Goal: Register for event/course

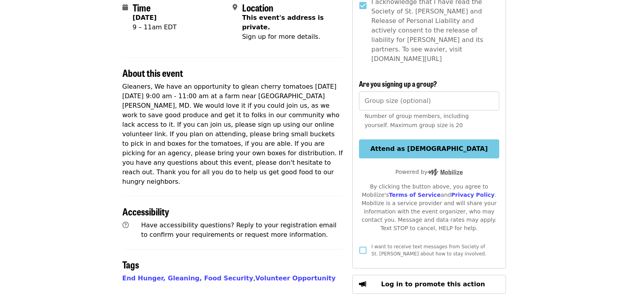
scroll to position [213, 0]
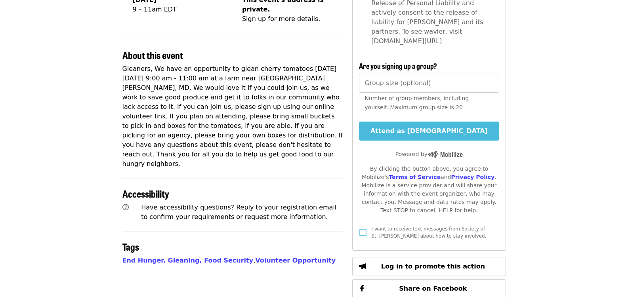
click at [416, 124] on button "Attend as [DEMOGRAPHIC_DATA]" at bounding box center [429, 131] width 140 height 19
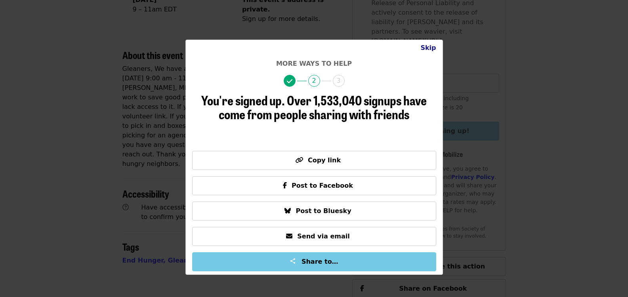
click at [427, 49] on button "Skip" at bounding box center [428, 48] width 28 height 16
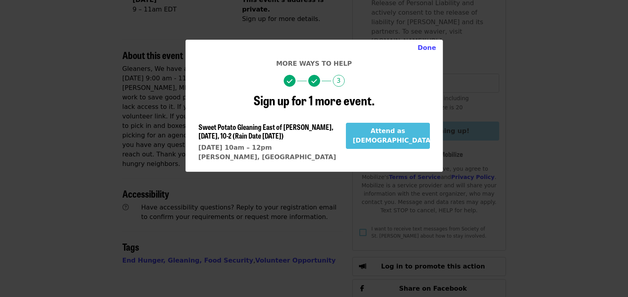
click at [395, 141] on button "Attend as [DEMOGRAPHIC_DATA]" at bounding box center [388, 136] width 84 height 26
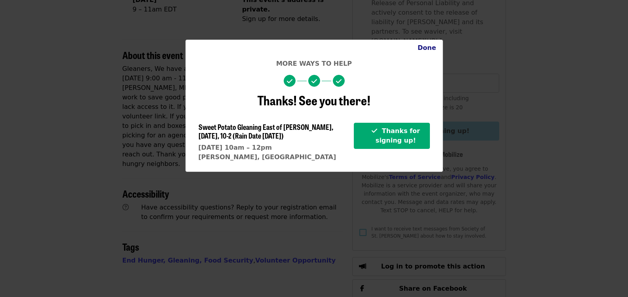
click at [430, 49] on button "Done" at bounding box center [426, 48] width 31 height 16
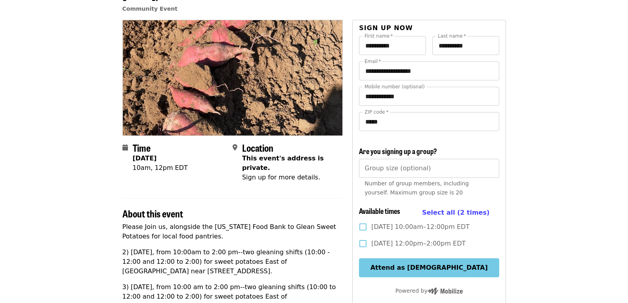
scroll to position [72, 0]
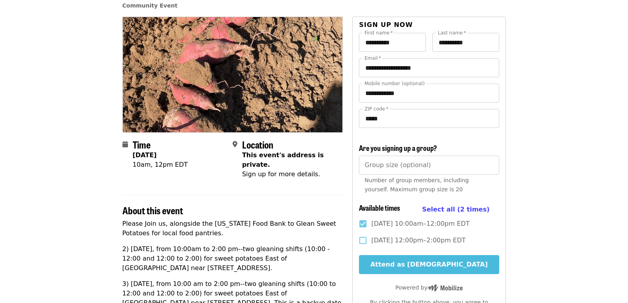
click at [411, 255] on button "Attend as [DEMOGRAPHIC_DATA]" at bounding box center [429, 264] width 140 height 19
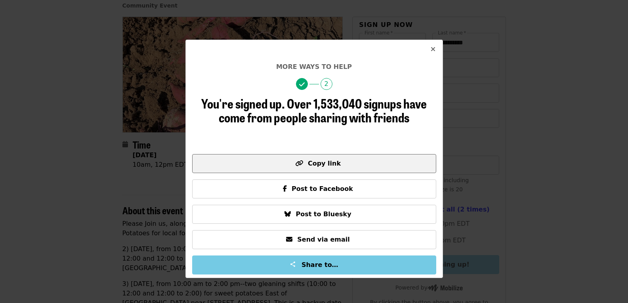
click at [322, 167] on span "Copy link" at bounding box center [314, 164] width 230 height 10
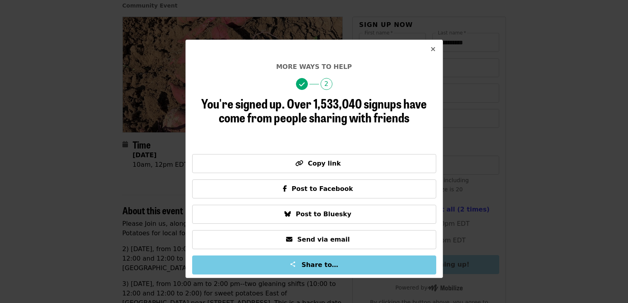
click at [432, 49] on icon "times icon" at bounding box center [432, 50] width 5 height 8
